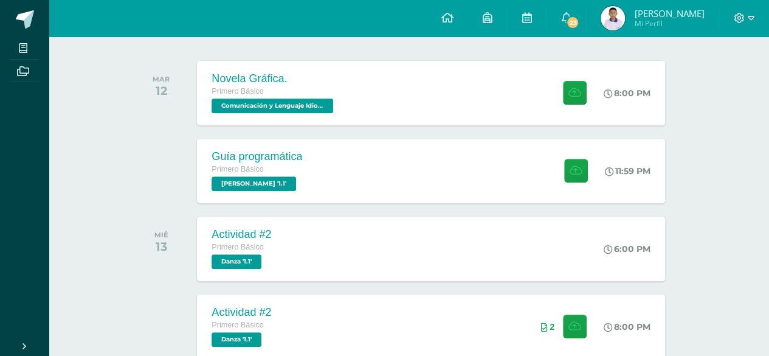
scroll to position [186, 0]
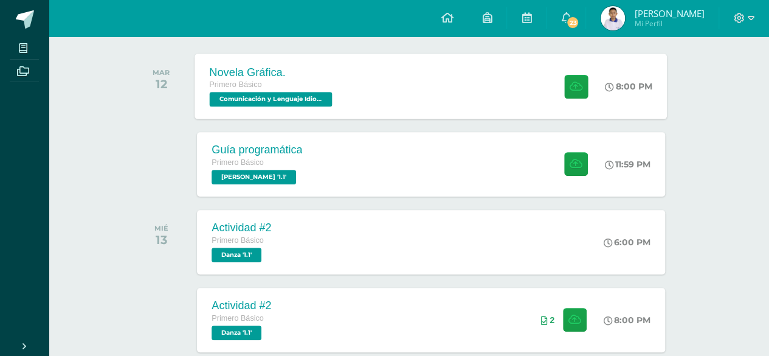
click at [462, 59] on div "Novela Gráfica. Primero Básico Comunicación y Lenguaje Idioma Español '1.1' 8:0…" at bounding box center [431, 85] width 472 height 65
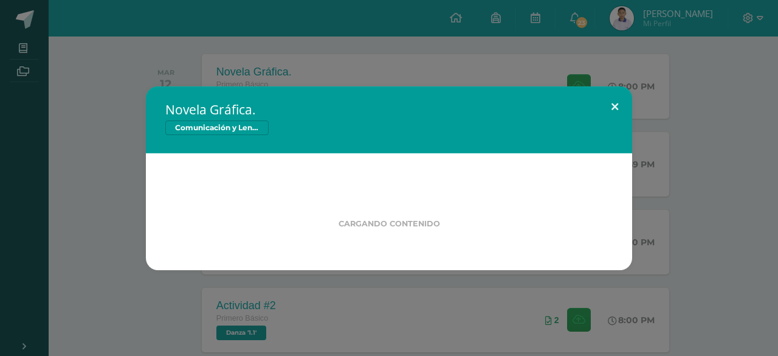
click at [612, 109] on button at bounding box center [615, 106] width 35 height 41
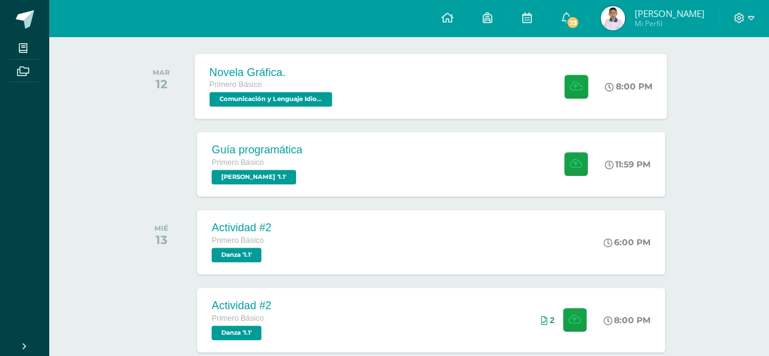
click at [550, 98] on div at bounding box center [573, 85] width 60 height 65
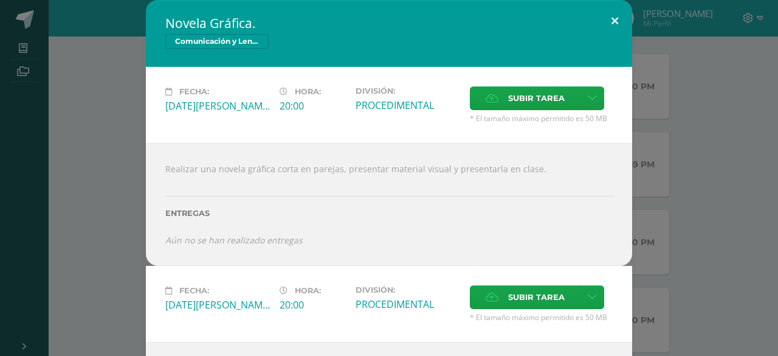
click at [608, 18] on button at bounding box center [615, 20] width 35 height 41
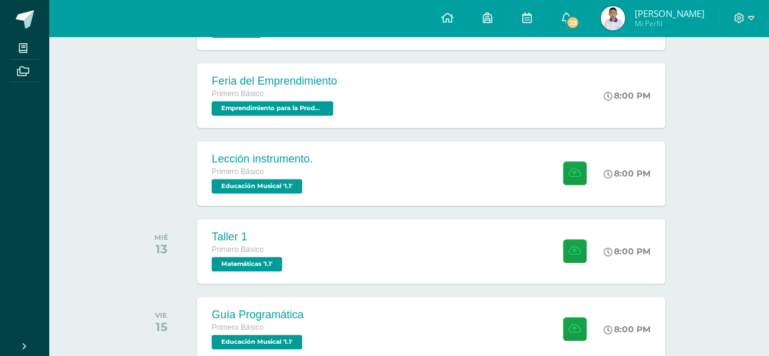
scroll to position [490, 0]
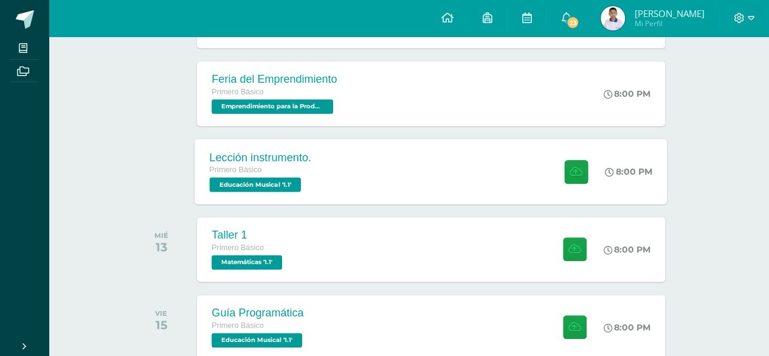
click at [529, 162] on div "Lección instrumento. Primero Básico Educación Musical '1.1' 8:00 PM Lección ins…" at bounding box center [431, 171] width 472 height 65
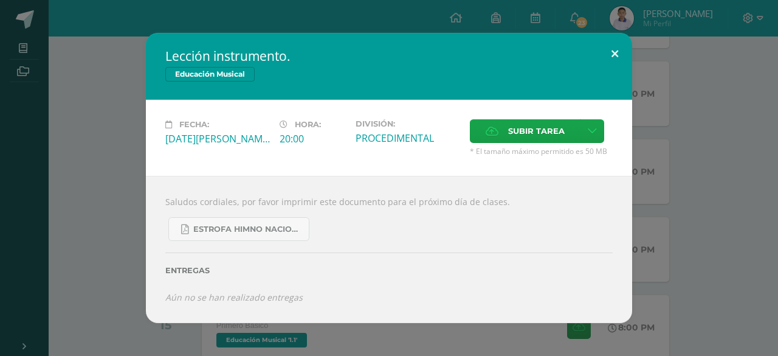
click at [612, 58] on button at bounding box center [615, 53] width 35 height 41
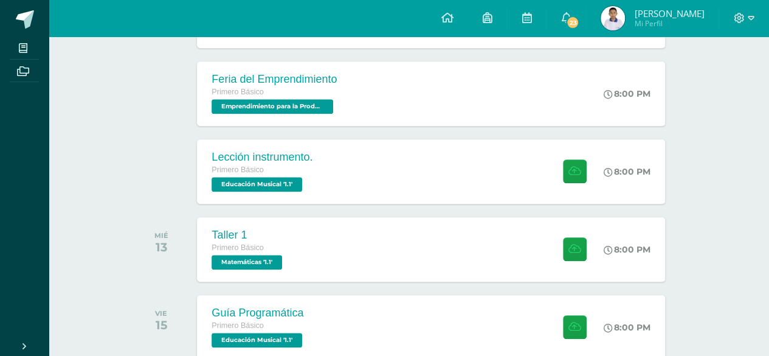
drag, startPoint x: 776, startPoint y: 138, endPoint x: 687, endPoint y: 41, distance: 131.6
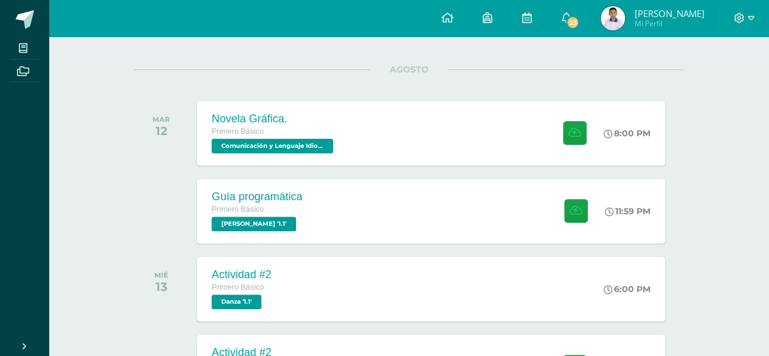
scroll to position [154, 0]
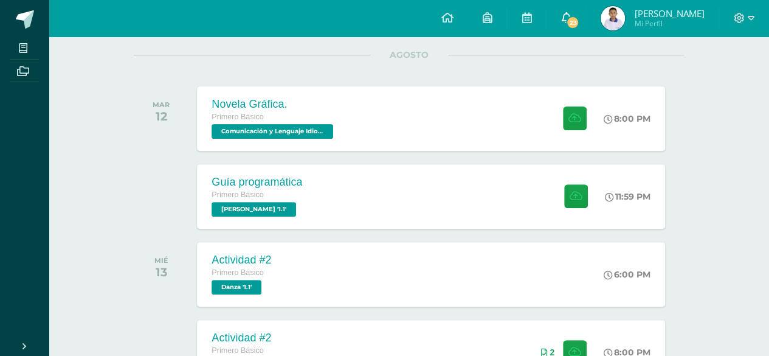
click at [571, 21] on icon at bounding box center [566, 17] width 10 height 11
